Goal: Obtain resource: Obtain resource

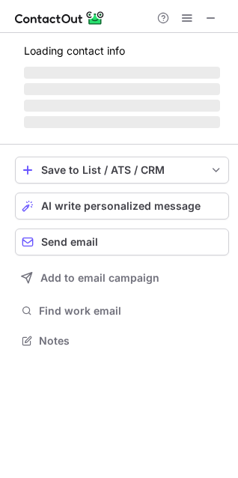
scroll to position [387, 238]
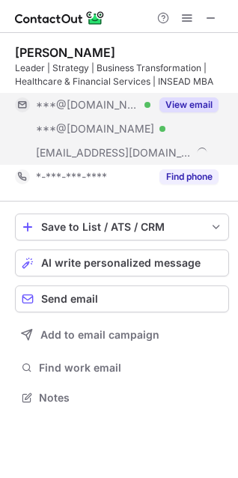
click at [201, 101] on button "View email" at bounding box center [189, 104] width 59 height 15
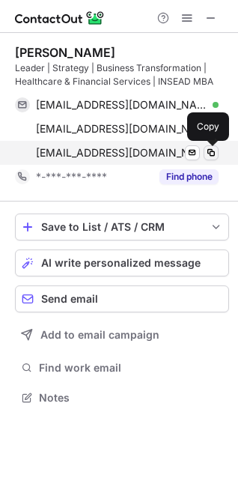
click at [213, 149] on span at bounding box center [211, 153] width 12 height 12
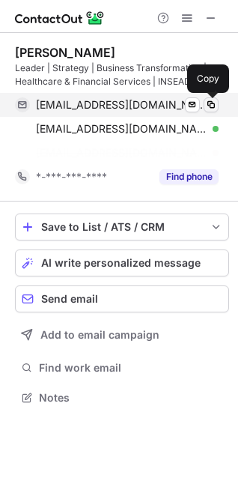
scroll to position [363, 238]
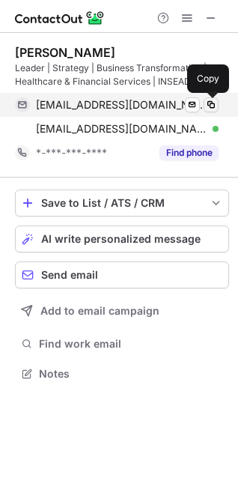
click at [209, 101] on span at bounding box center [211, 105] width 12 height 12
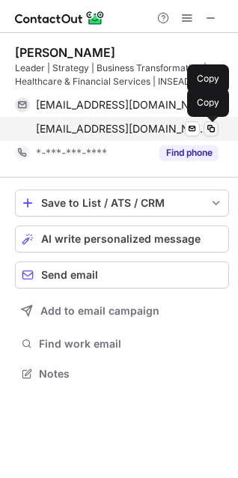
click at [211, 123] on span at bounding box center [211, 129] width 12 height 12
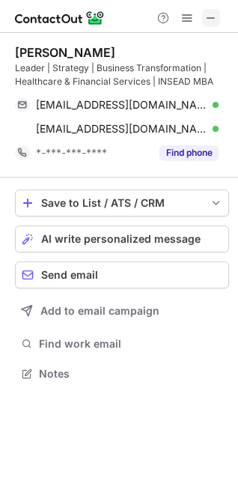
click at [203, 16] on button at bounding box center [211, 18] width 18 height 18
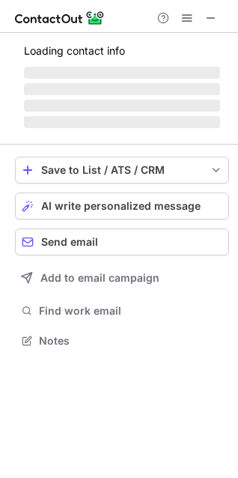
scroll to position [350, 238]
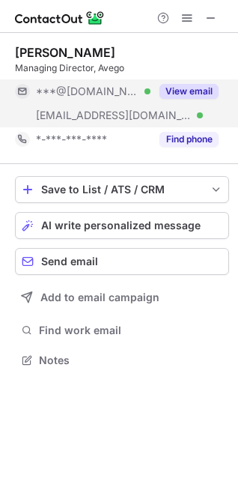
click at [191, 85] on button "View email" at bounding box center [189, 91] width 59 height 15
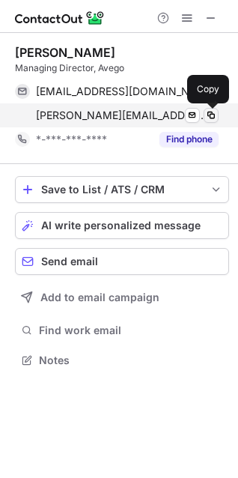
click at [209, 113] on span at bounding box center [211, 115] width 12 height 12
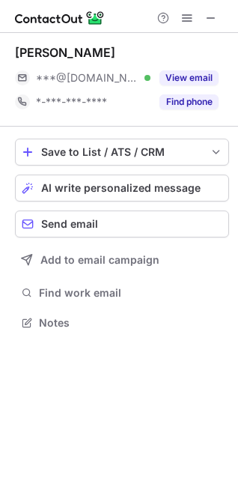
scroll to position [312, 238]
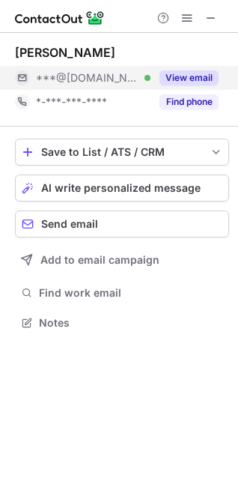
click at [175, 70] on button "View email" at bounding box center [189, 77] width 59 height 15
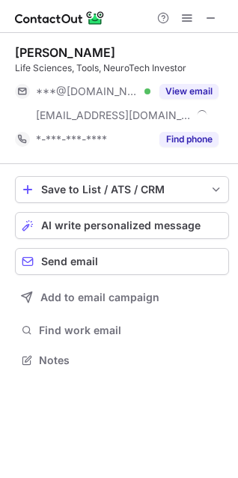
scroll to position [350, 238]
